Goal: Check status: Check status

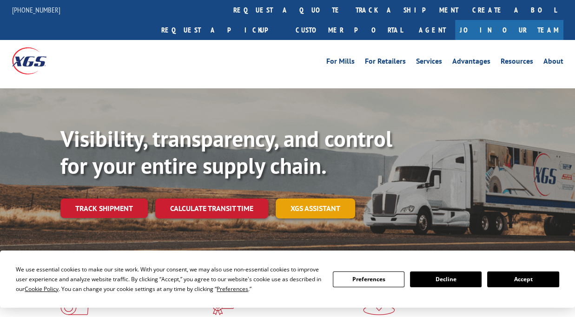
scroll to position [46, 0]
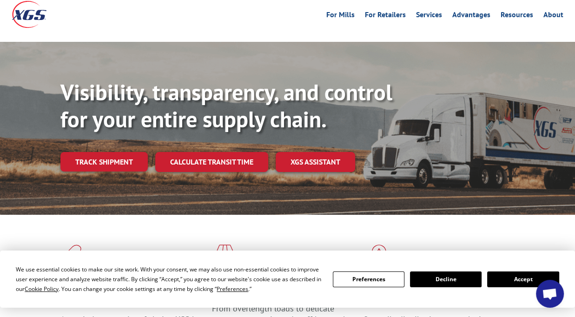
click at [520, 277] on button "Accept" at bounding box center [523, 280] width 72 height 16
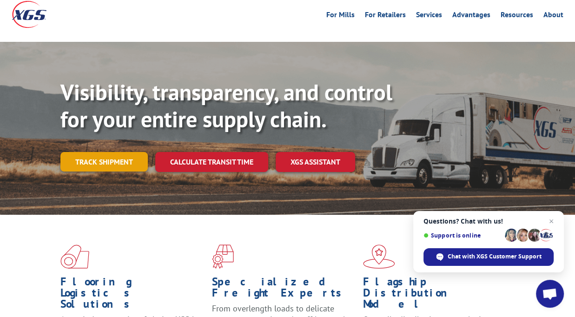
click at [112, 152] on link "Track shipment" at bounding box center [103, 162] width 87 height 20
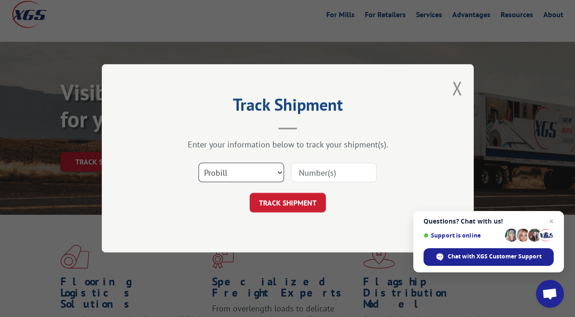
scroll to position [139, 0]
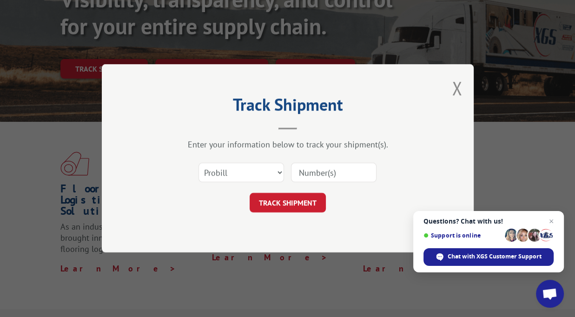
click at [337, 174] on input at bounding box center [334, 173] width 86 height 20
paste input "17262090"
type input "17262090"
click at [304, 198] on button "TRACK SHIPMENT" at bounding box center [288, 203] width 76 height 20
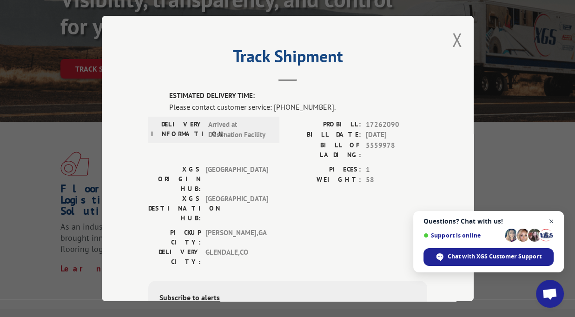
click at [551, 221] on span "Close chat" at bounding box center [552, 222] width 12 height 12
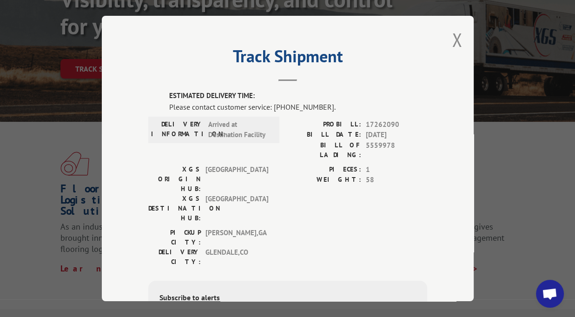
click at [455, 72] on div "Track Shipment ESTIMATED DELIVERY TIME: Please contact customer service: [PHONE…" at bounding box center [288, 159] width 372 height 286
click at [284, 228] on div "PICKUP CITY: [GEOGRAPHIC_DATA] , [GEOGRAPHIC_DATA]: [GEOGRAPHIC_DATA] , [GEOGRA…" at bounding box center [287, 250] width 279 height 44
click at [562, 295] on span "Open chat" at bounding box center [550, 294] width 28 height 28
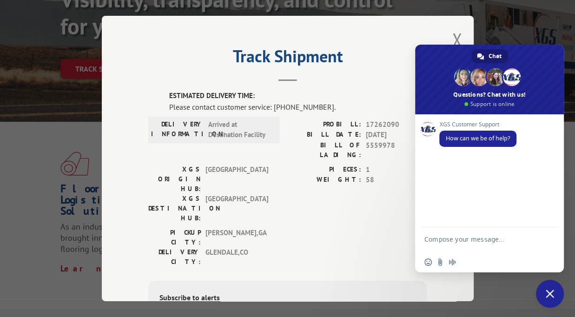
drag, startPoint x: 561, startPoint y: 295, endPoint x: 579, endPoint y: 182, distance: 114.8
click at [459, 239] on textarea "Compose your message..." at bounding box center [480, 243] width 110 height 17
click at [459, 239] on textarea "p" at bounding box center [480, 241] width 110 height 8
type textarea "p"
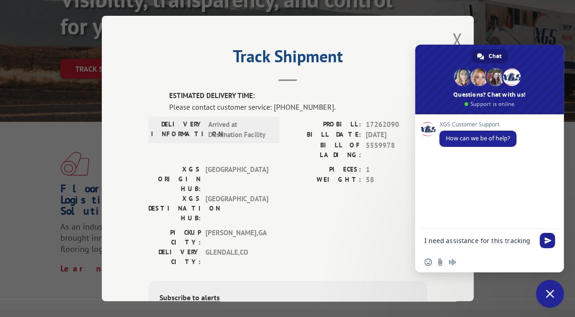
paste textarea "17262090"
click at [532, 241] on textarea "I need assistance for this tracking" at bounding box center [480, 241] width 110 height 8
click at [449, 247] on textarea "I need assistance for this tracking17262090" at bounding box center [480, 243] width 110 height 17
type textarea "I need assistance for this tracking 17262090"
click at [541, 238] on span "Send" at bounding box center [547, 239] width 15 height 15
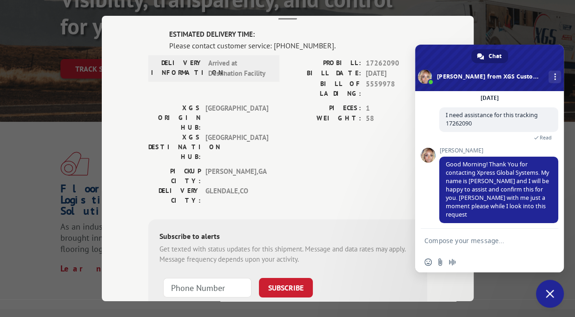
scroll to position [15, 0]
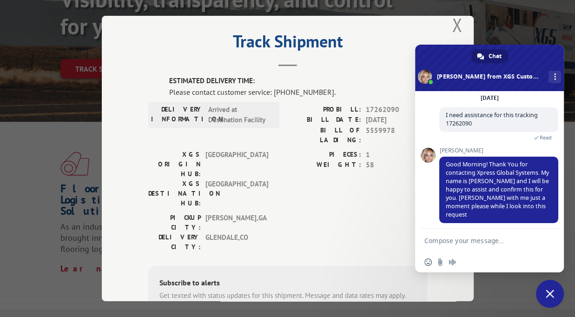
drag, startPoint x: 457, startPoint y: 150, endPoint x: 439, endPoint y: 150, distance: 18.1
click at [439, 150] on div "XGS Customer Support How can we be of help? [DATE] I need assistance for this t…" at bounding box center [489, 160] width 149 height 138
click at [467, 238] on textarea "Compose your message..." at bounding box center [480, 241] width 110 height 8
drag, startPoint x: 476, startPoint y: 226, endPoint x: 474, endPoint y: 233, distance: 6.8
click at [475, 232] on div "XGS Customer Support How can we be of help? [DATE] I need assistance for this t…" at bounding box center [489, 181] width 149 height 181
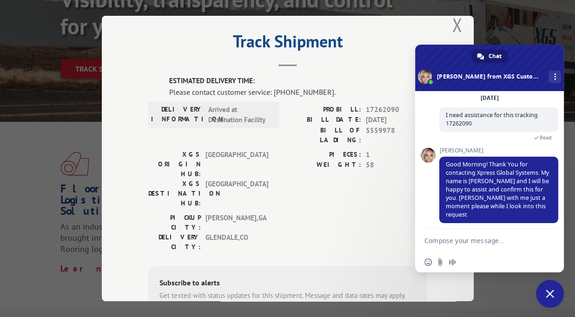
click at [473, 243] on textarea "Compose your message..." at bounding box center [480, 241] width 110 height 8
type textarea "T"
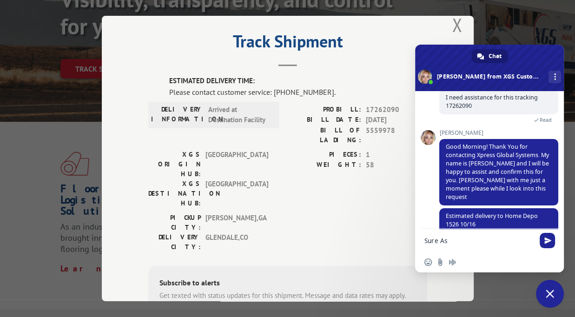
scroll to position [68, 0]
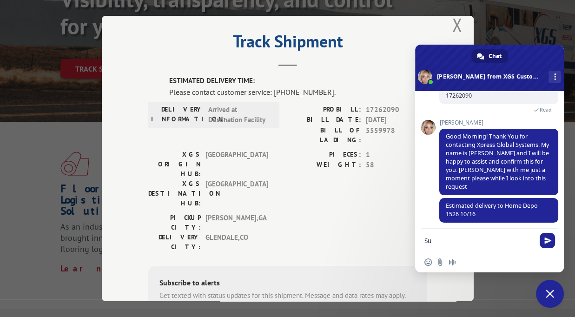
type textarea "S"
type textarea "Thank you [PERSON_NAME] for your help."
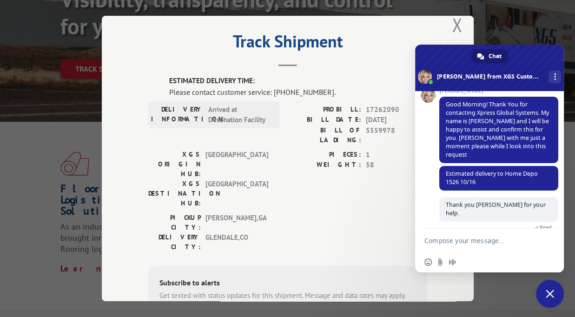
scroll to position [61, 0]
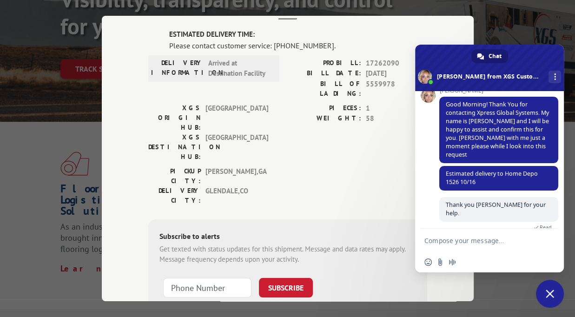
click at [505, 11] on div "Track Shipment ESTIMATED DELIVERY TIME: Please contact customer service: [PHONE…" at bounding box center [287, 158] width 575 height 317
click at [547, 288] on span "Close chat" at bounding box center [550, 294] width 28 height 28
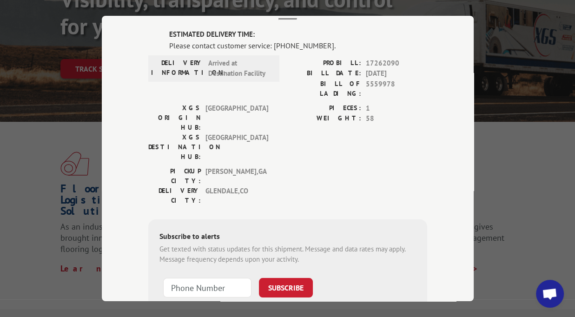
scroll to position [0, 0]
